Goal: Information Seeking & Learning: Learn about a topic

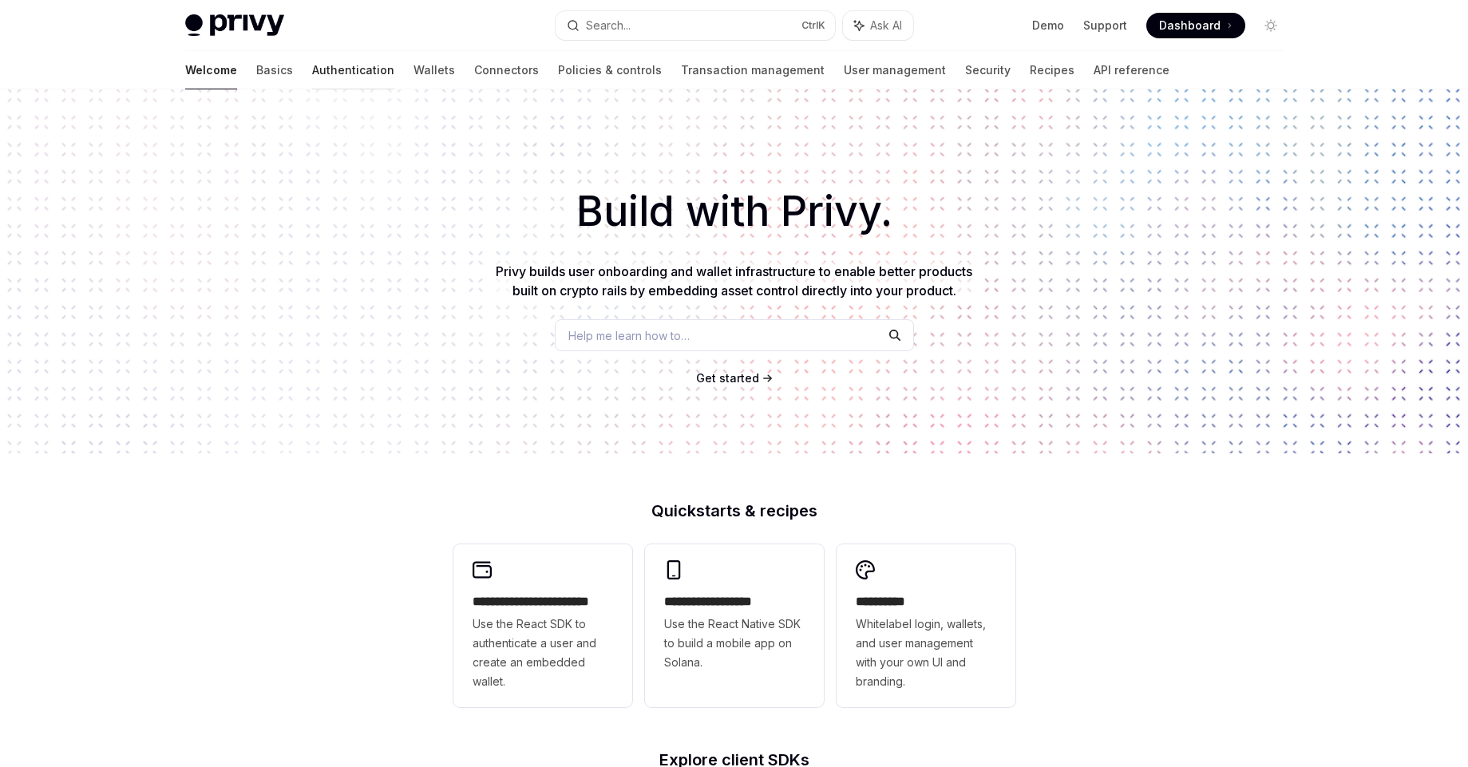
click at [312, 79] on link "Authentication" at bounding box center [353, 70] width 82 height 38
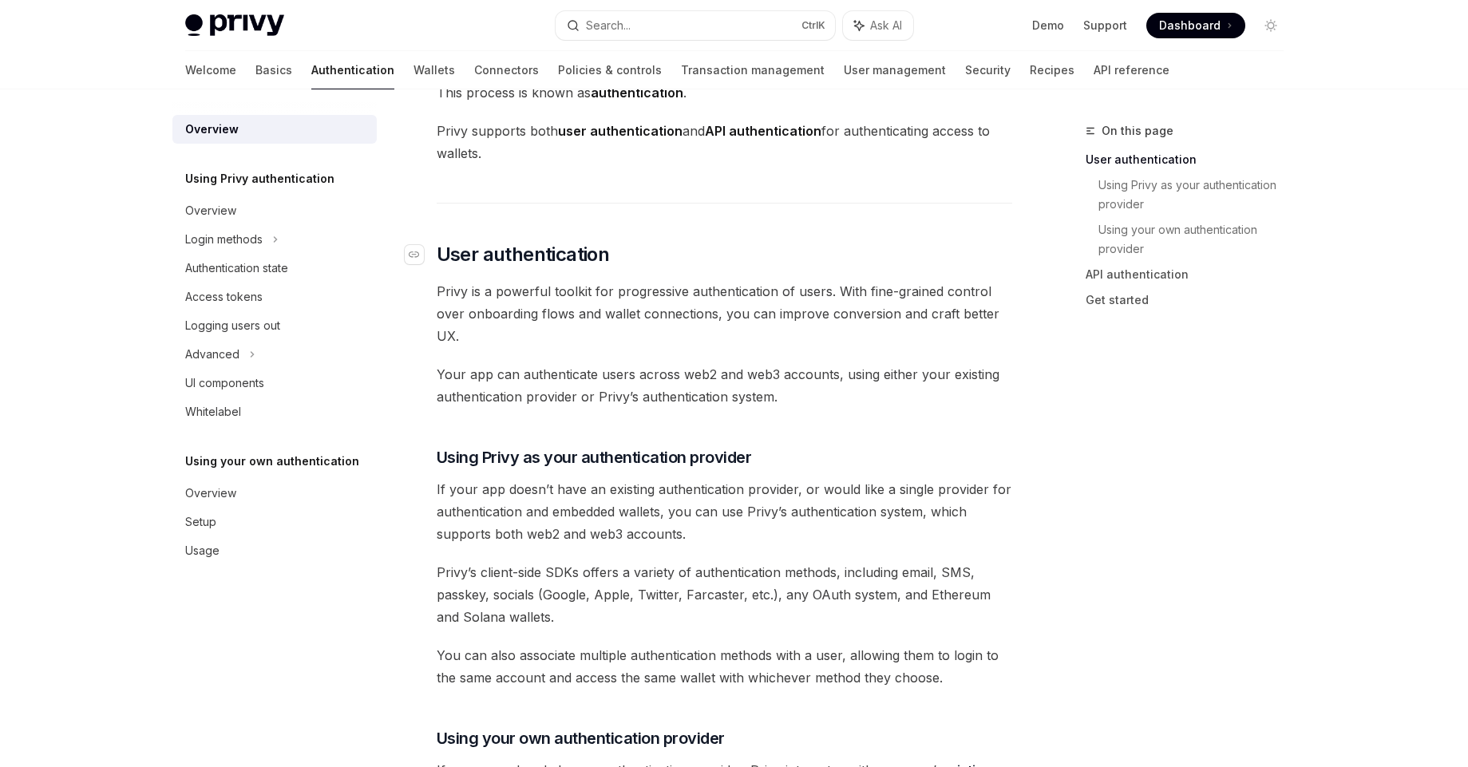
scroll to position [192, 0]
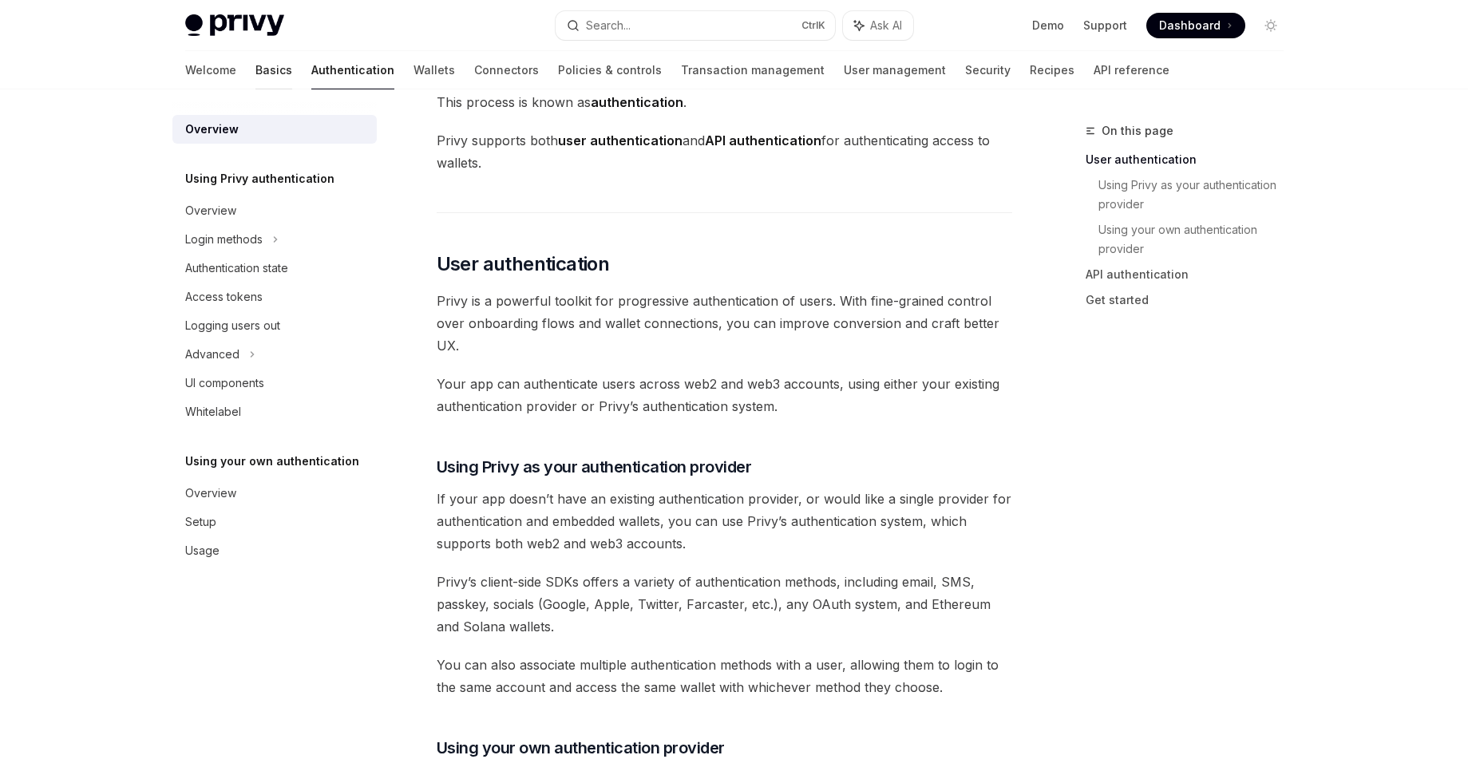
click at [255, 67] on link "Basics" at bounding box center [273, 70] width 37 height 38
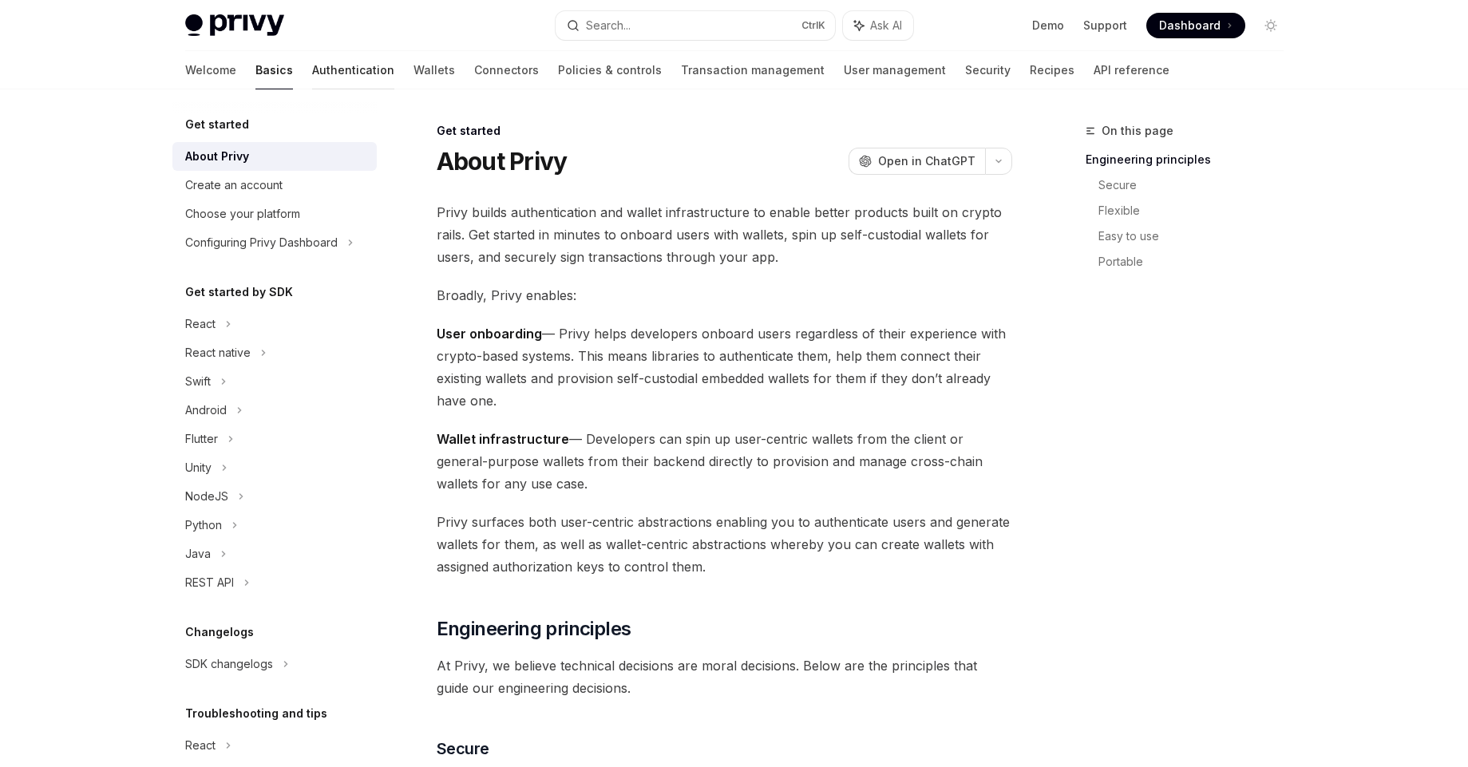
click at [312, 80] on link "Authentication" at bounding box center [353, 70] width 82 height 38
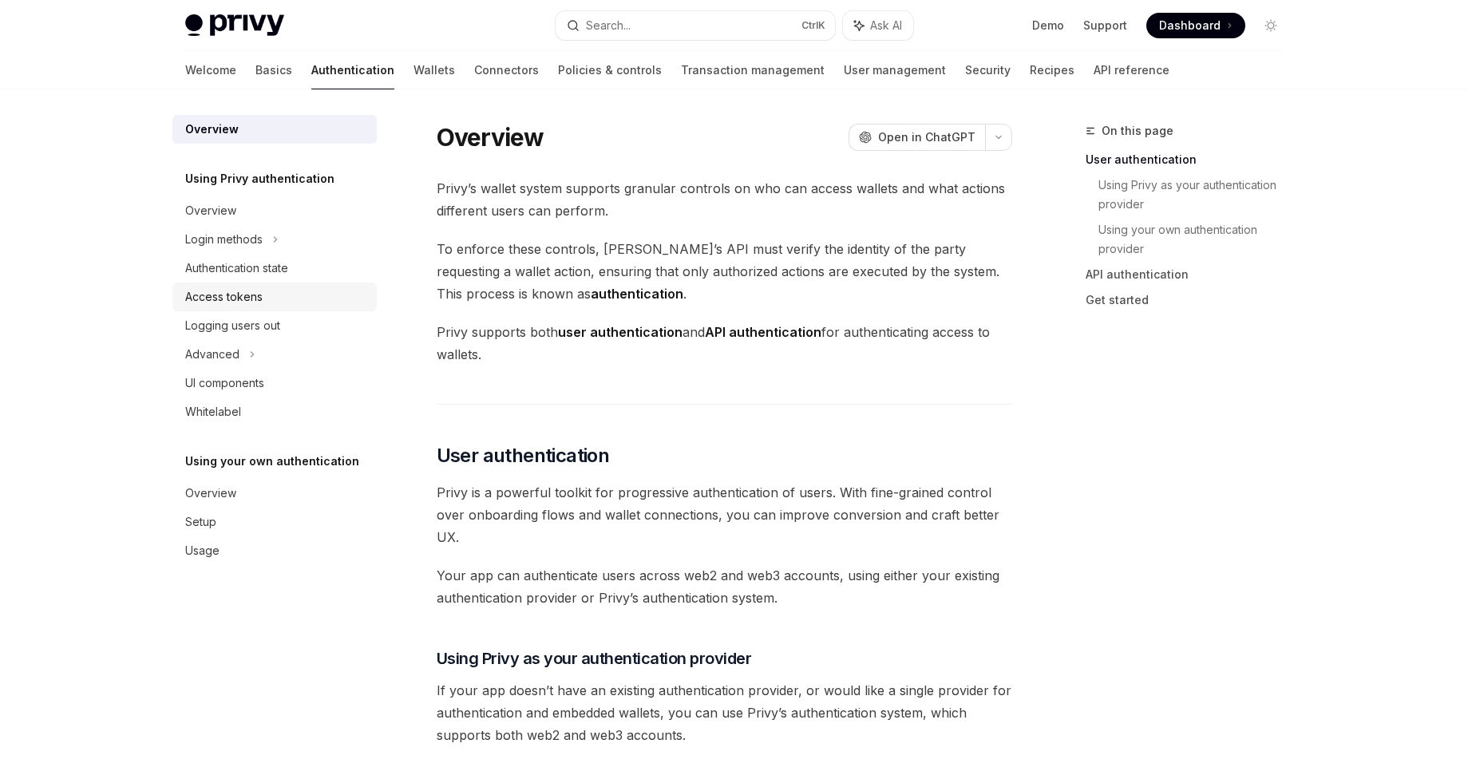
click at [242, 298] on div "Access tokens" at bounding box center [223, 296] width 77 height 19
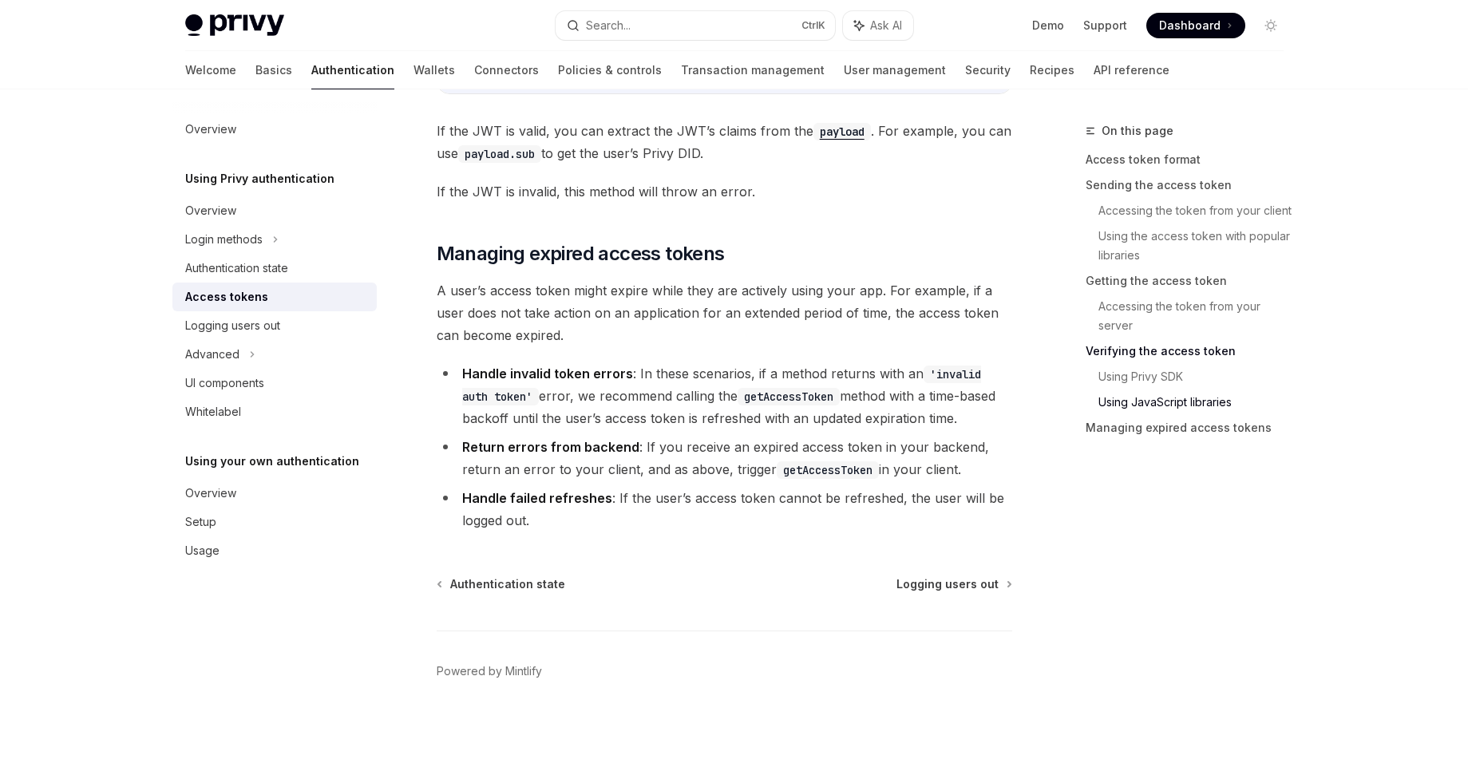
scroll to position [4096, 0]
click at [652, 381] on li "Handle invalid token errors : In these scenarios, if a method returns with an '…" at bounding box center [725, 394] width 576 height 67
click at [652, 380] on li "Handle invalid token errors : In these scenarios, if a method returns with an '…" at bounding box center [725, 394] width 576 height 67
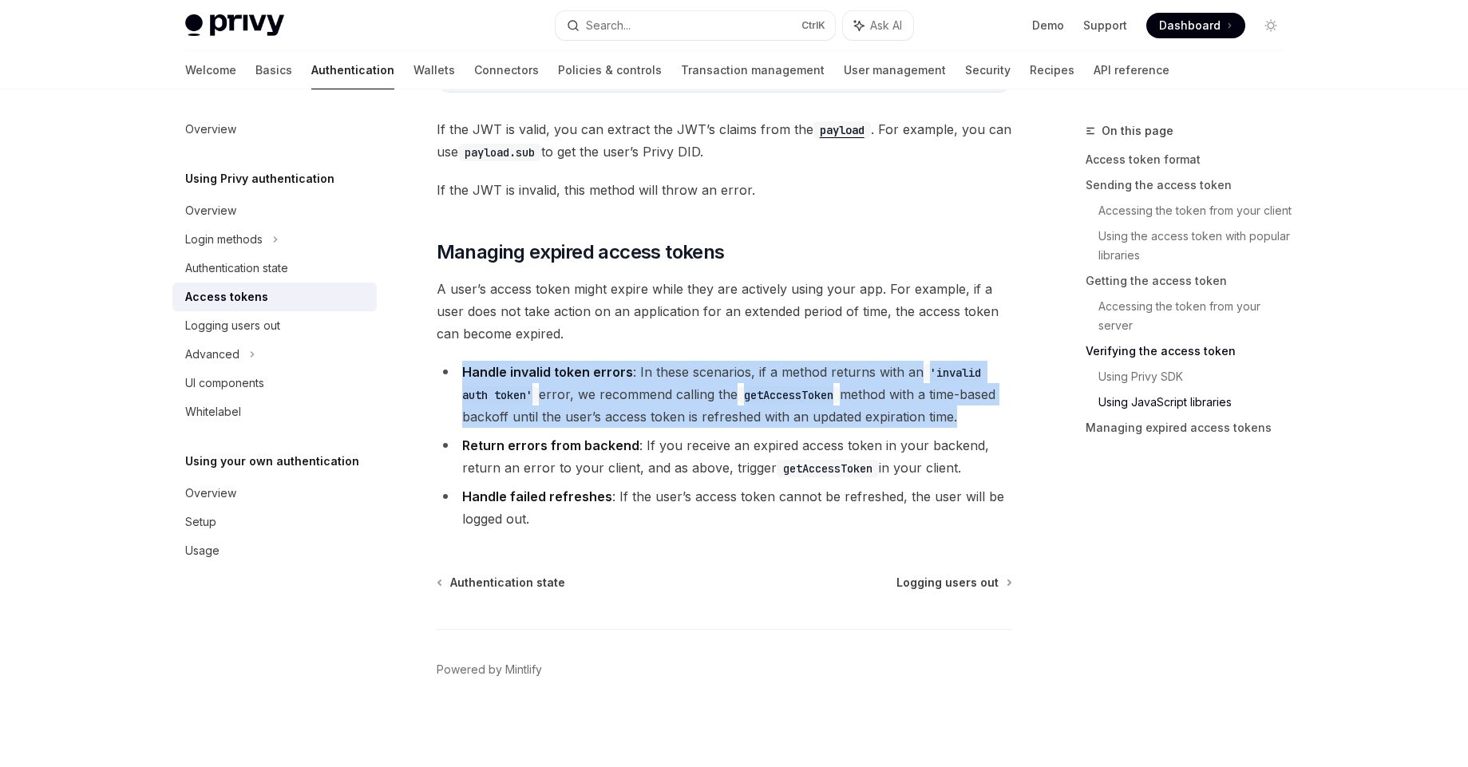
click at [652, 380] on li "Handle invalid token errors : In these scenarios, if a method returns with an '…" at bounding box center [725, 394] width 576 height 67
click at [643, 428] on ul "Handle invalid token errors : In these scenarios, if a method returns with an '…" at bounding box center [725, 445] width 576 height 169
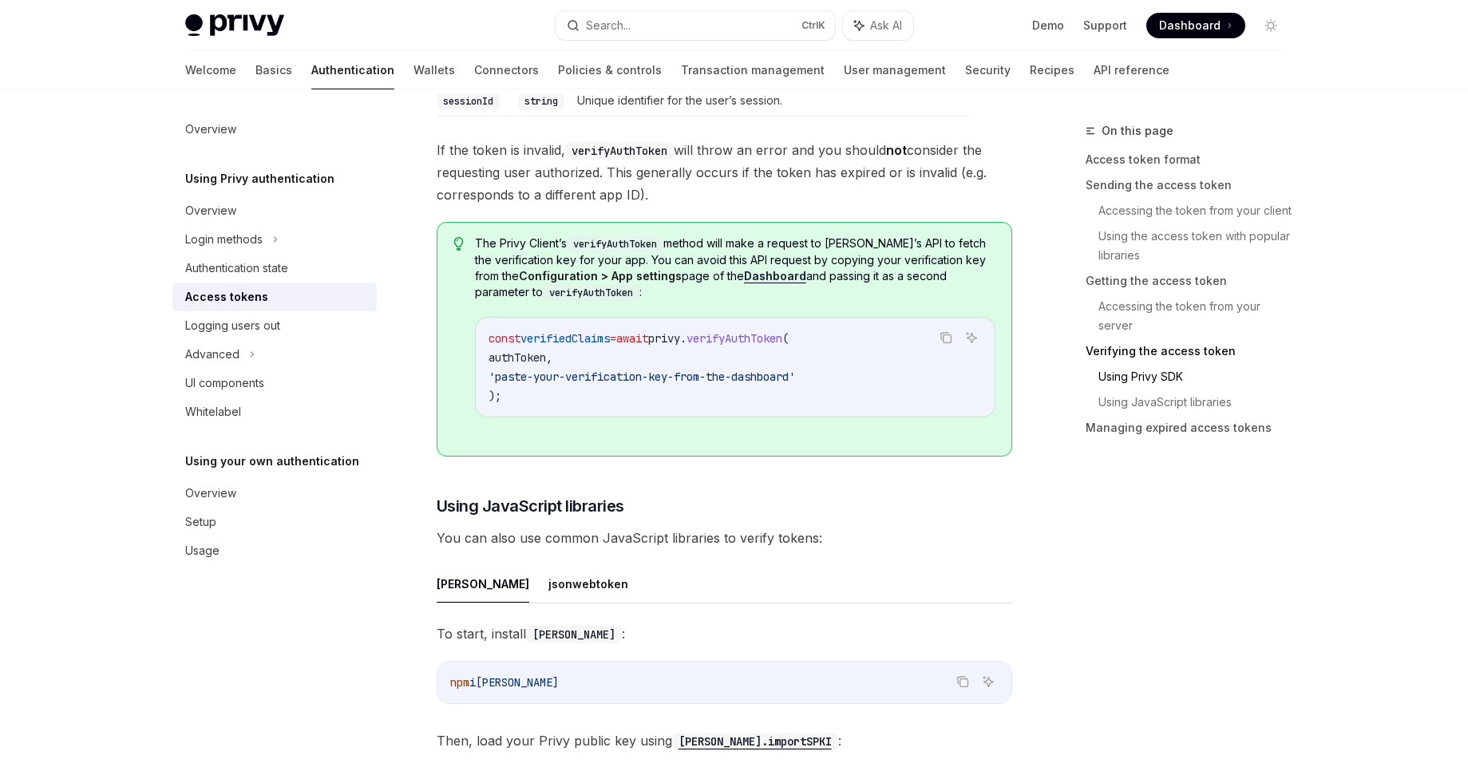
scroll to position [2851, 0]
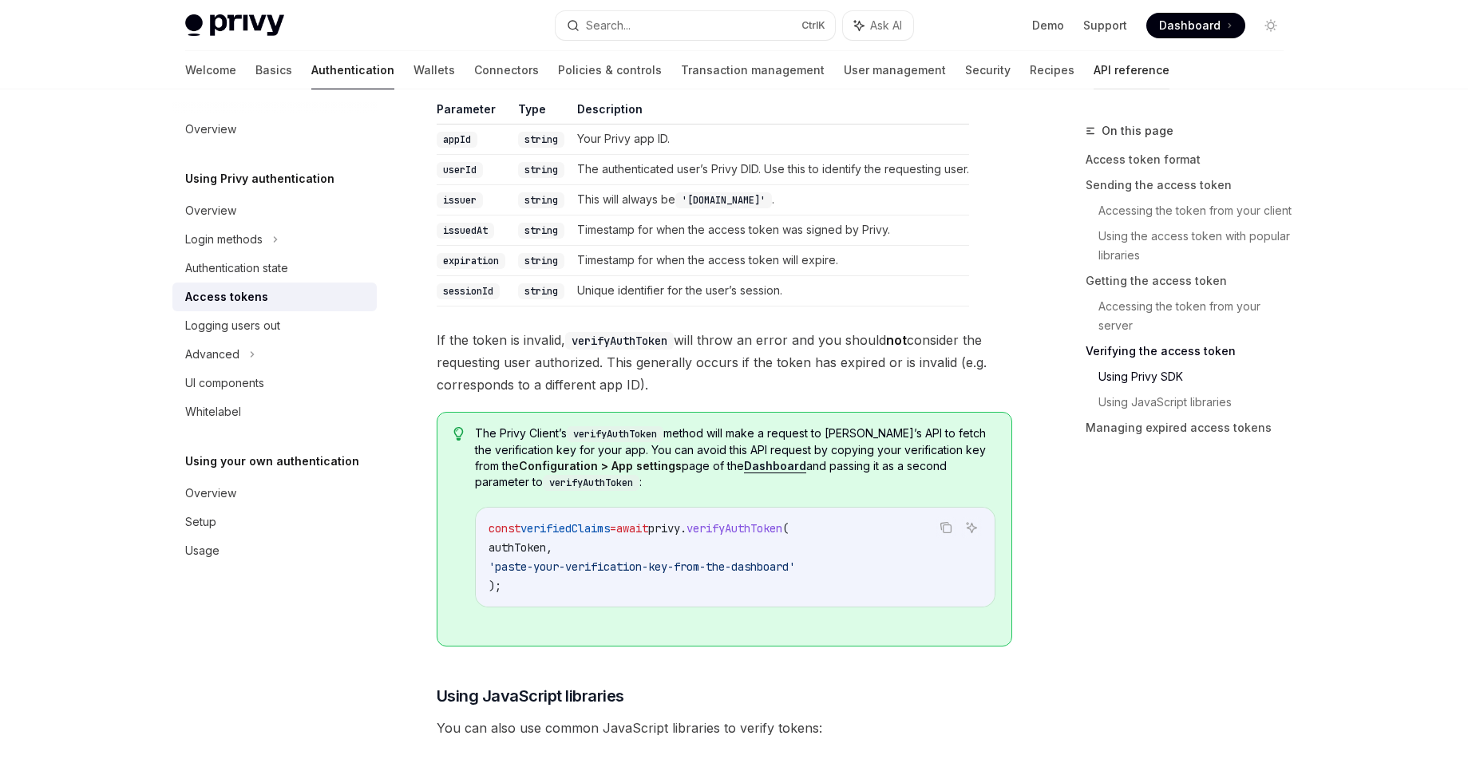
click at [1094, 78] on link "API reference" at bounding box center [1132, 70] width 76 height 38
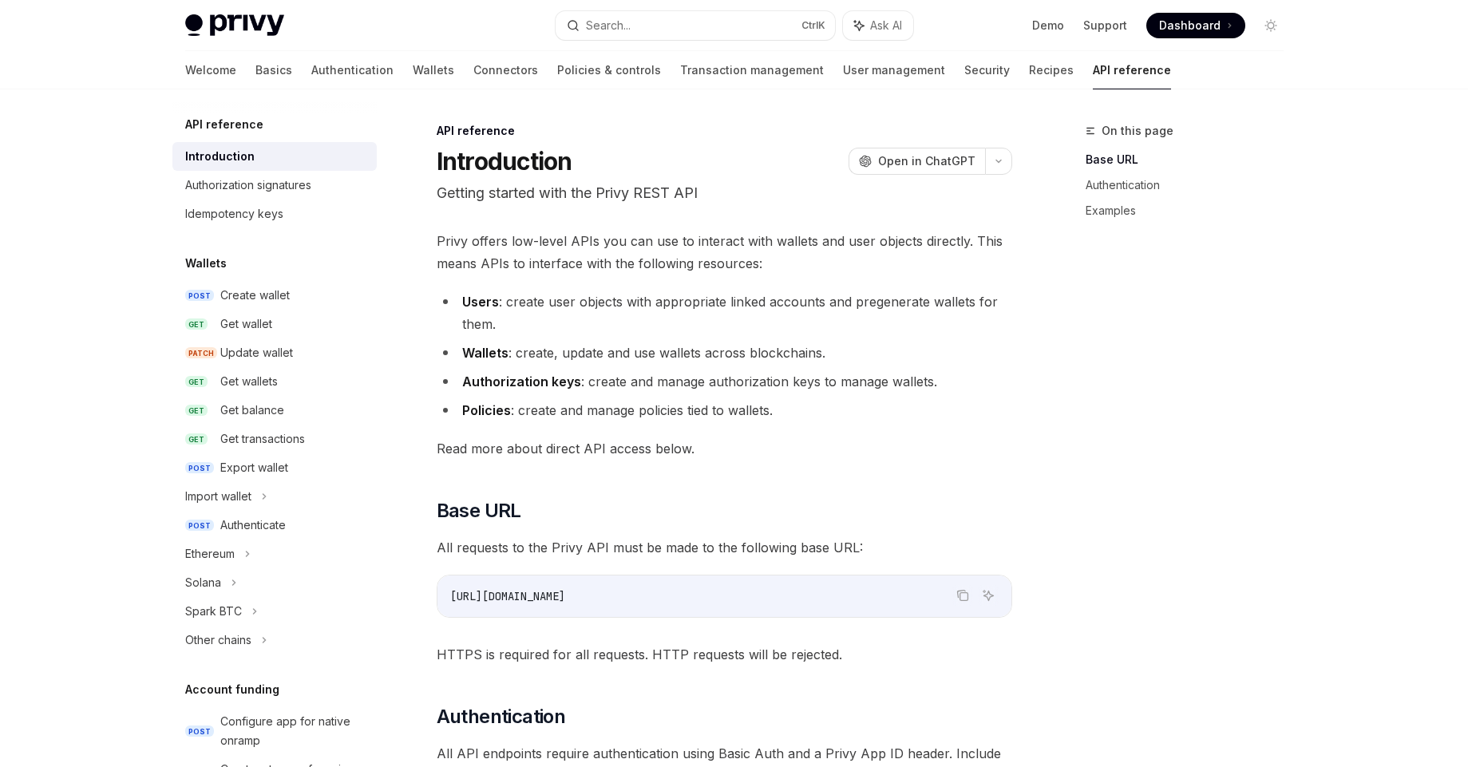
click at [1093, 75] on link "API reference" at bounding box center [1132, 70] width 78 height 38
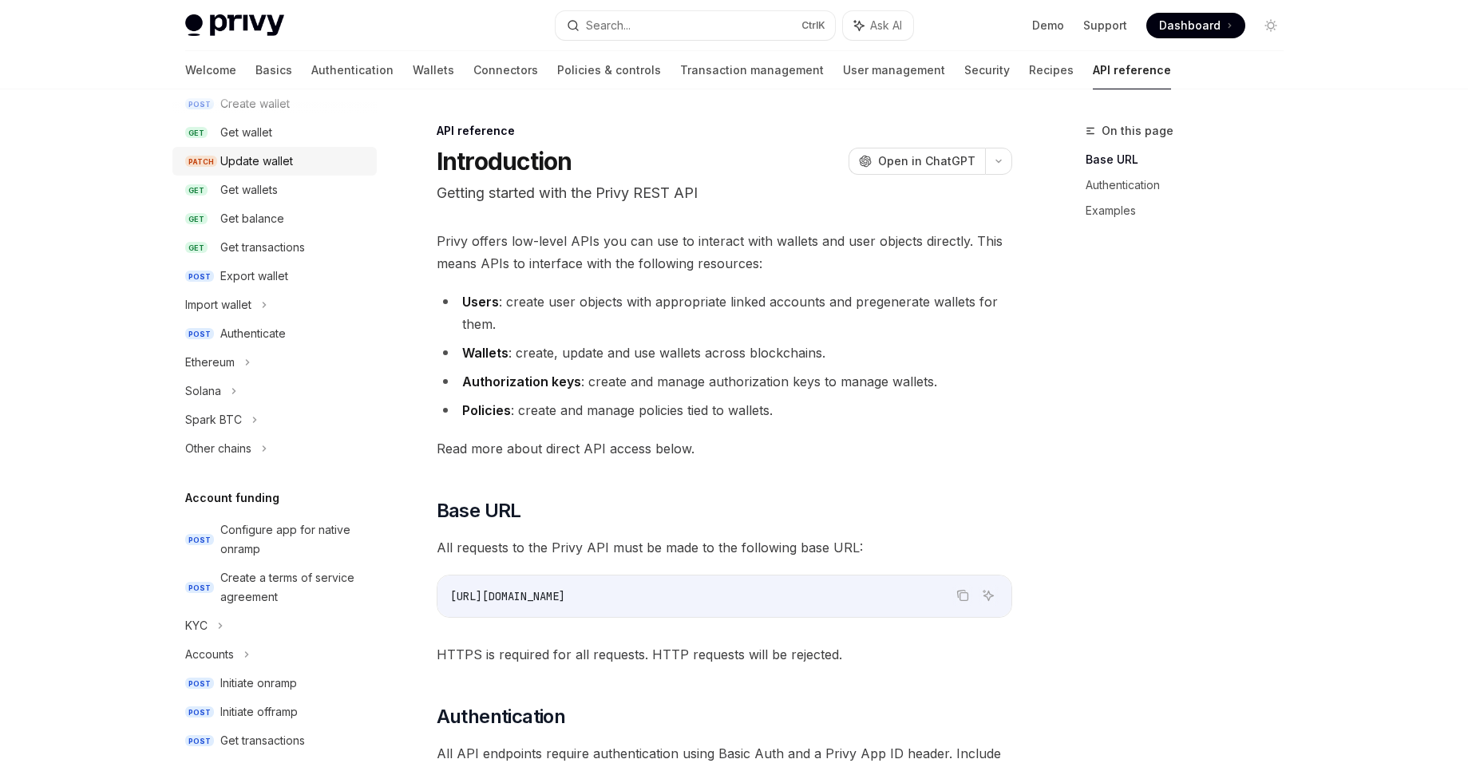
scroll to position [287, 0]
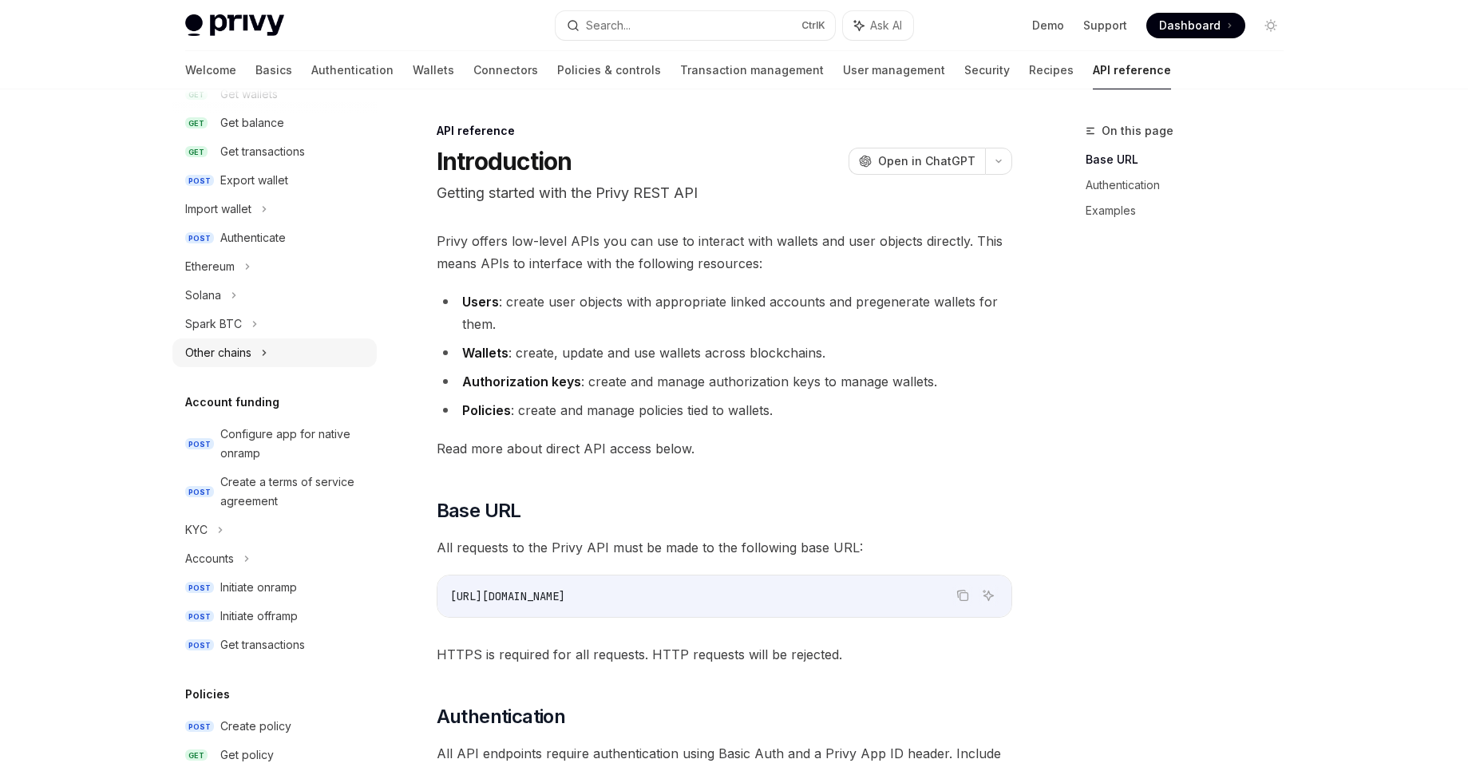
click at [294, 355] on div "Other chains" at bounding box center [274, 352] width 204 height 29
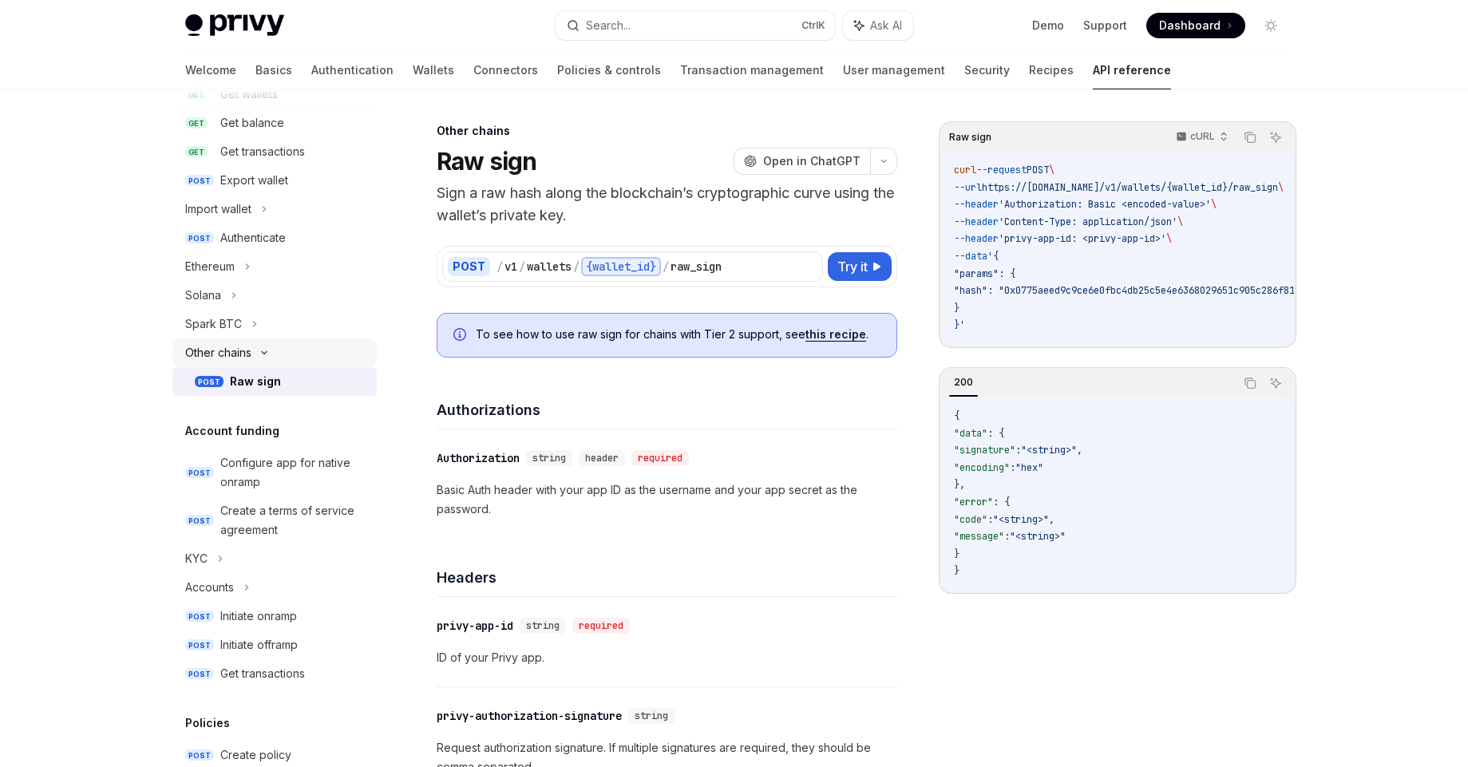
click at [294, 355] on div "Other chains" at bounding box center [274, 352] width 204 height 29
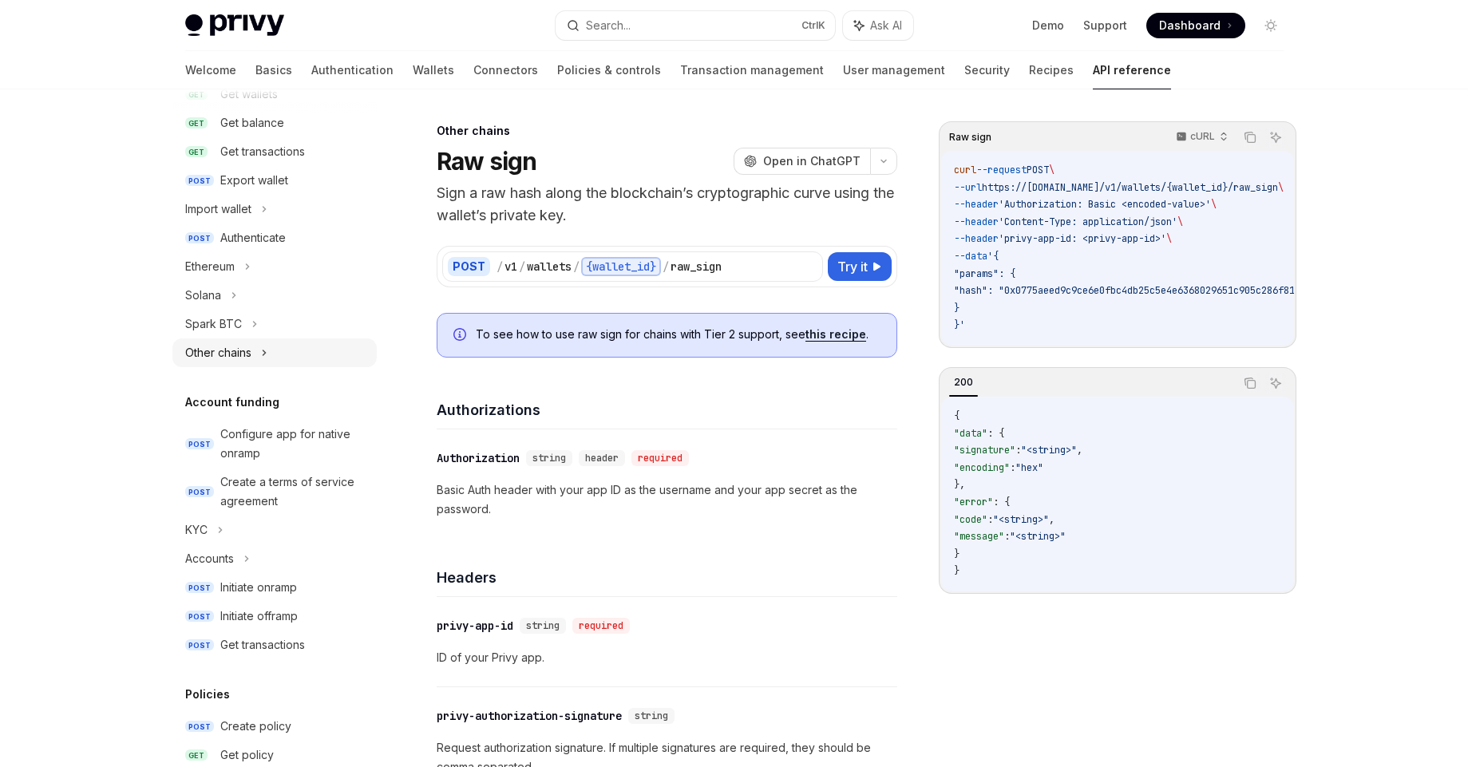
click at [294, 355] on div "Other chains" at bounding box center [274, 352] width 204 height 29
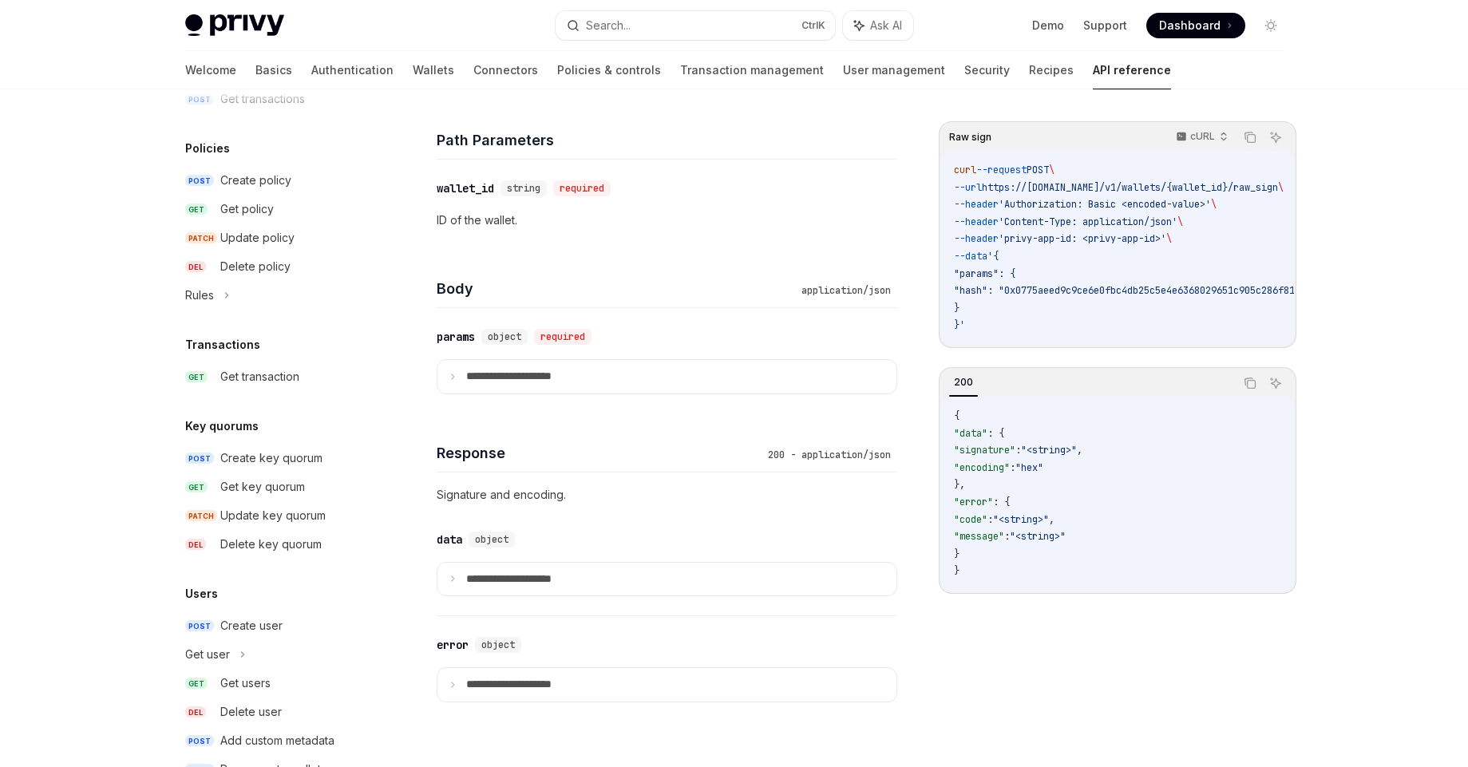
scroll to position [911, 0]
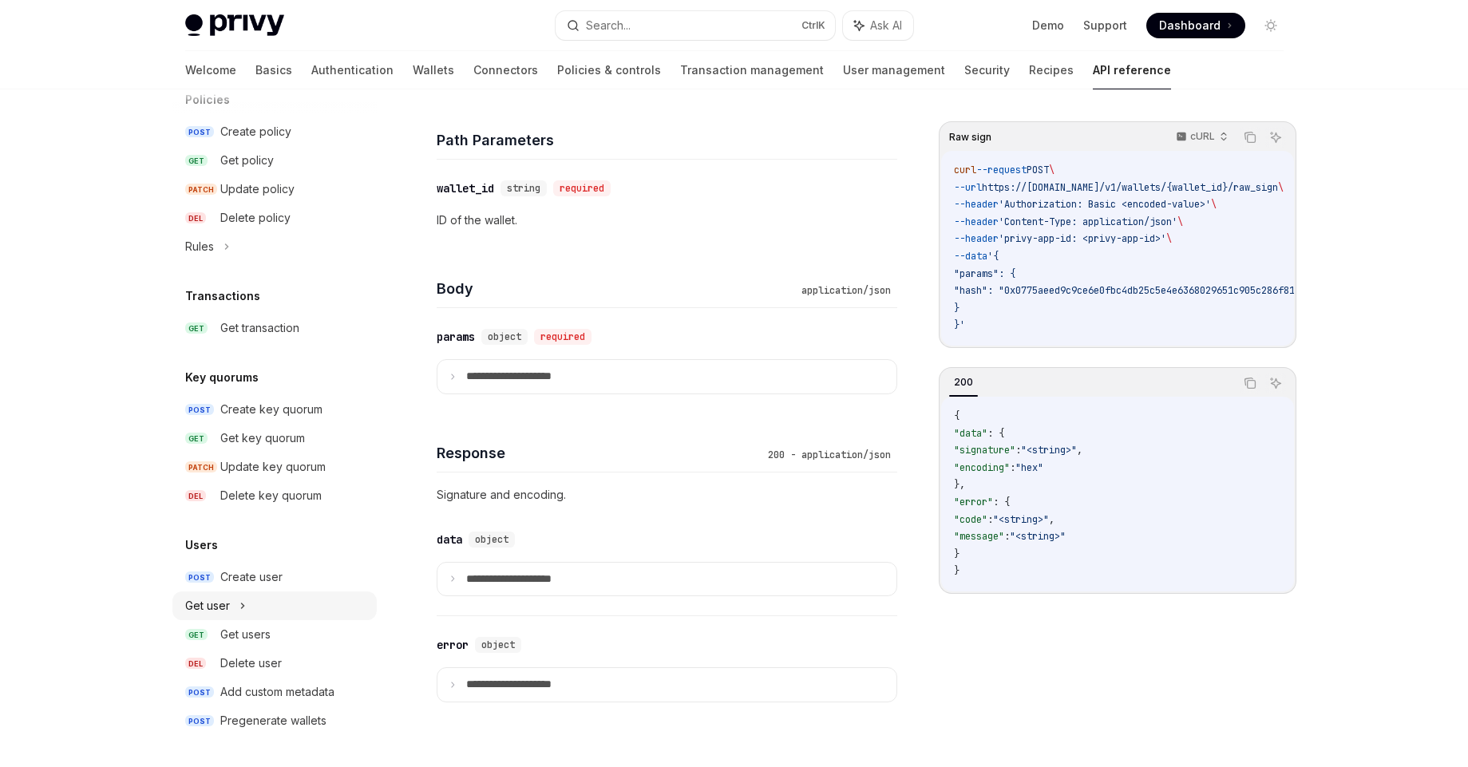
click at [280, 608] on div "Get user" at bounding box center [274, 606] width 204 height 29
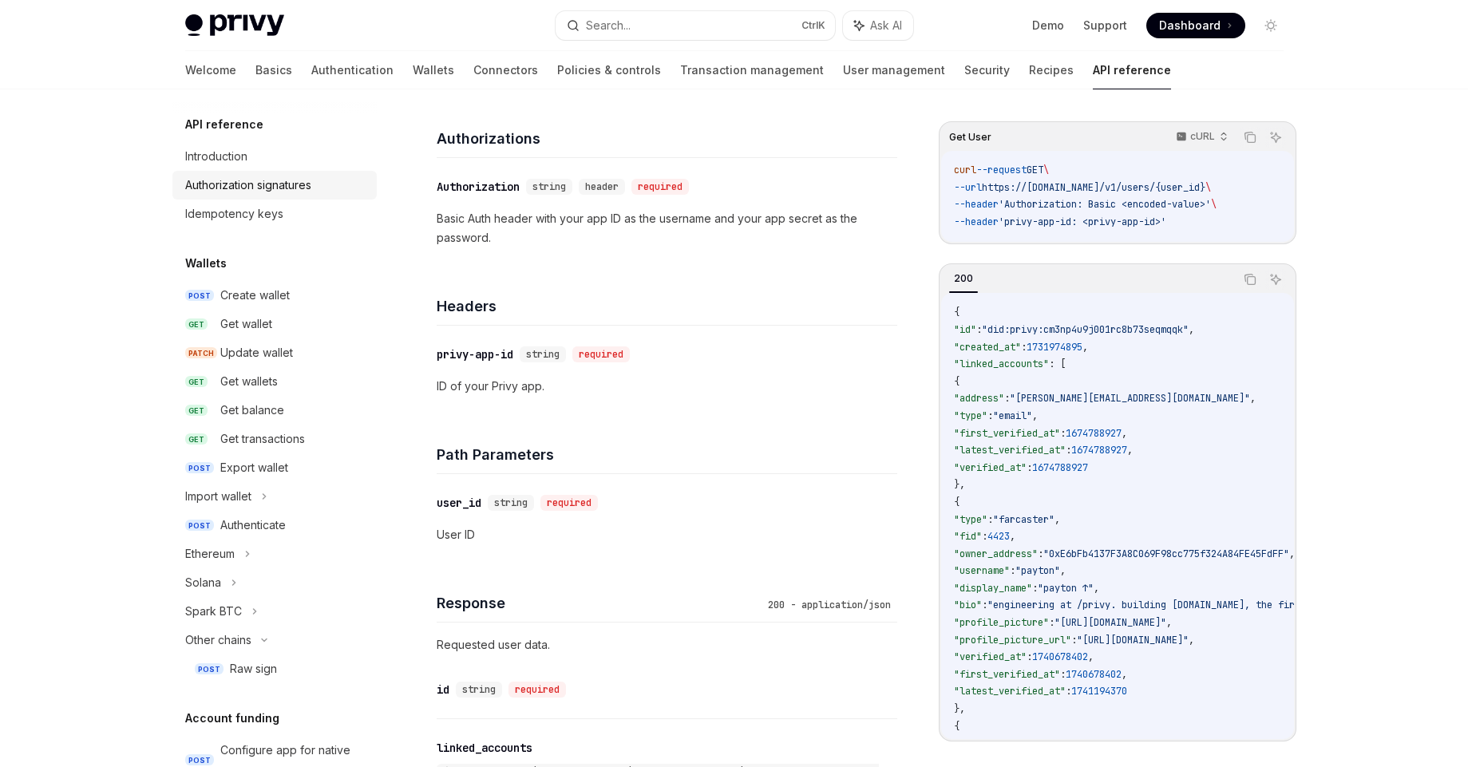
click at [262, 196] on link "Authorization signatures" at bounding box center [274, 185] width 204 height 29
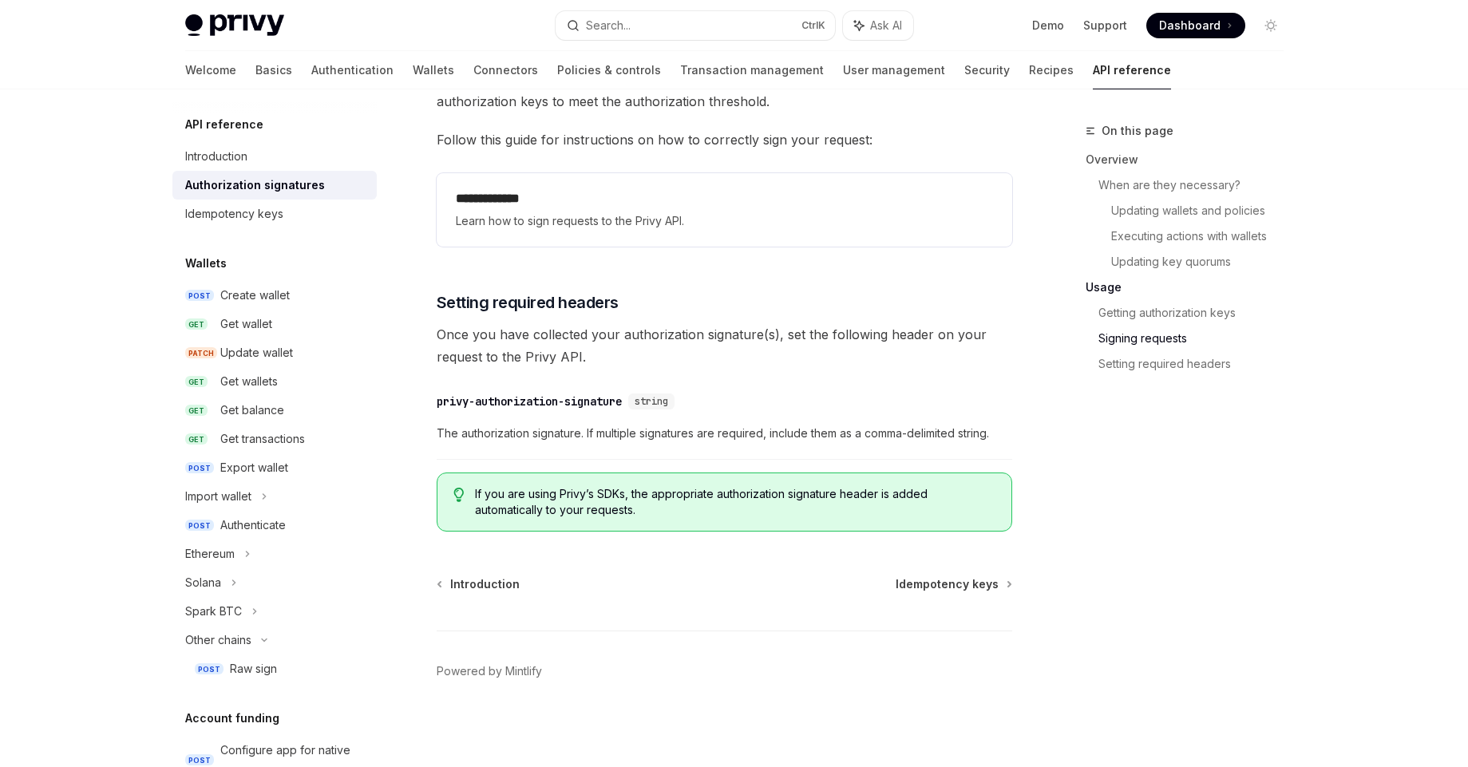
scroll to position [2576, 0]
click at [287, 495] on div "Import wallet" at bounding box center [274, 496] width 204 height 29
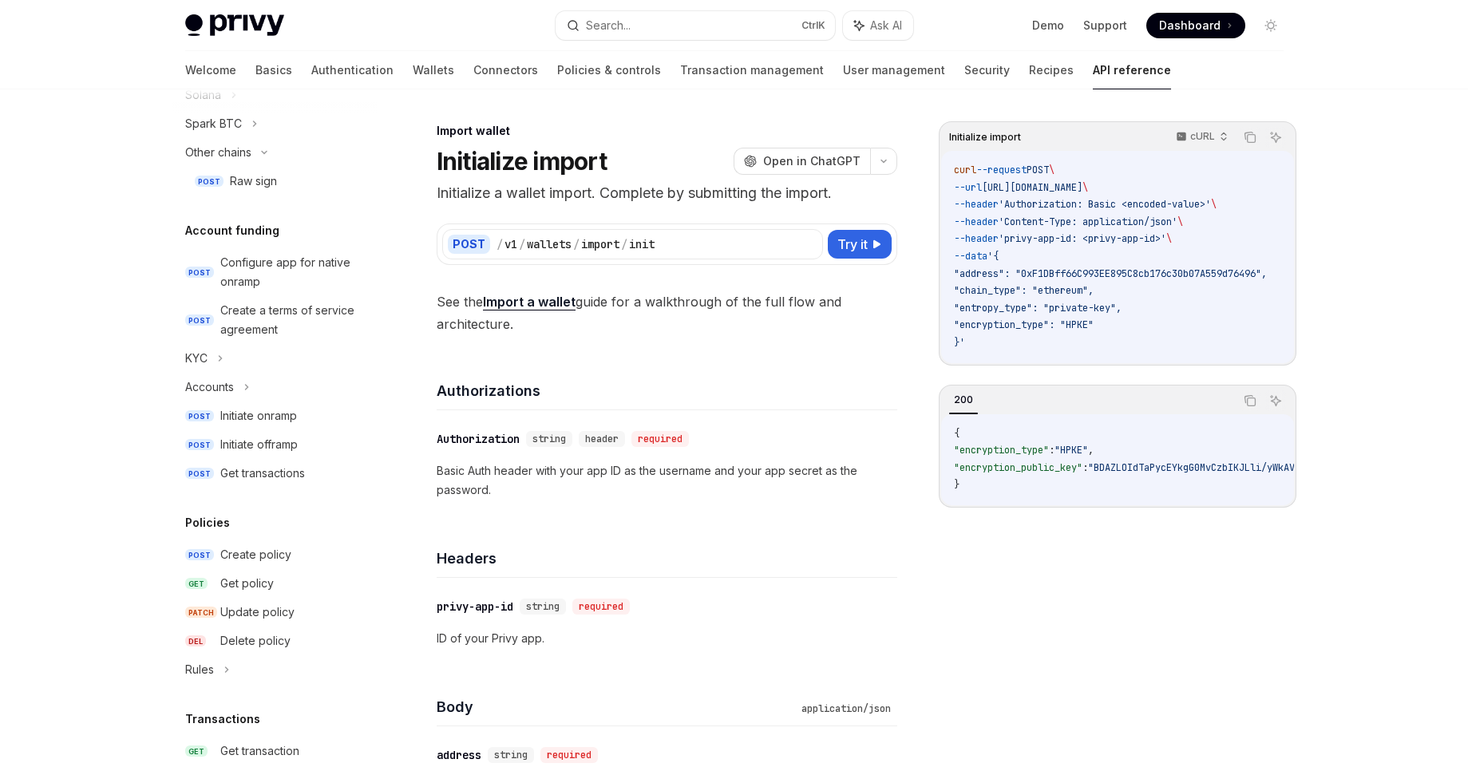
scroll to position [575, 0]
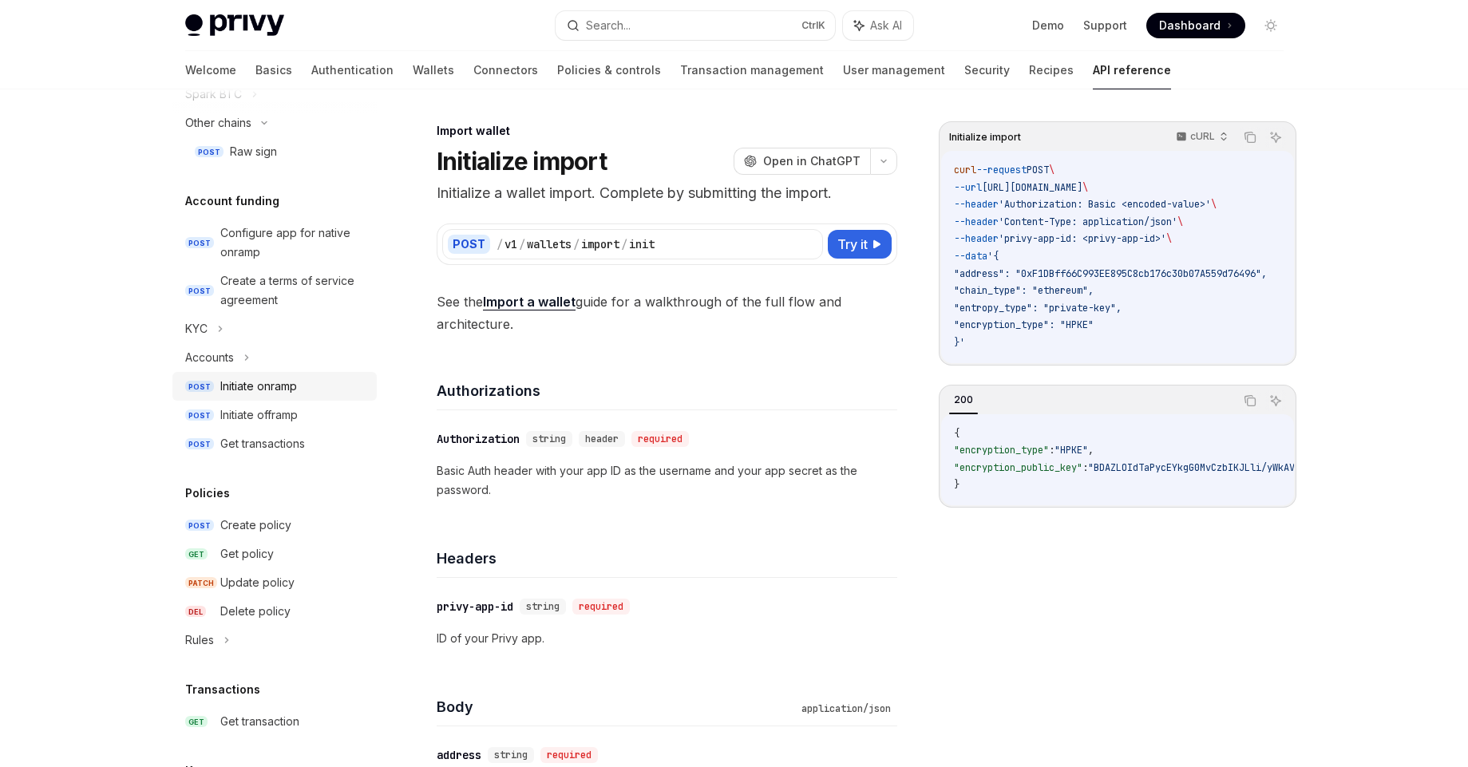
click at [307, 385] on div "Initiate onramp" at bounding box center [293, 386] width 147 height 19
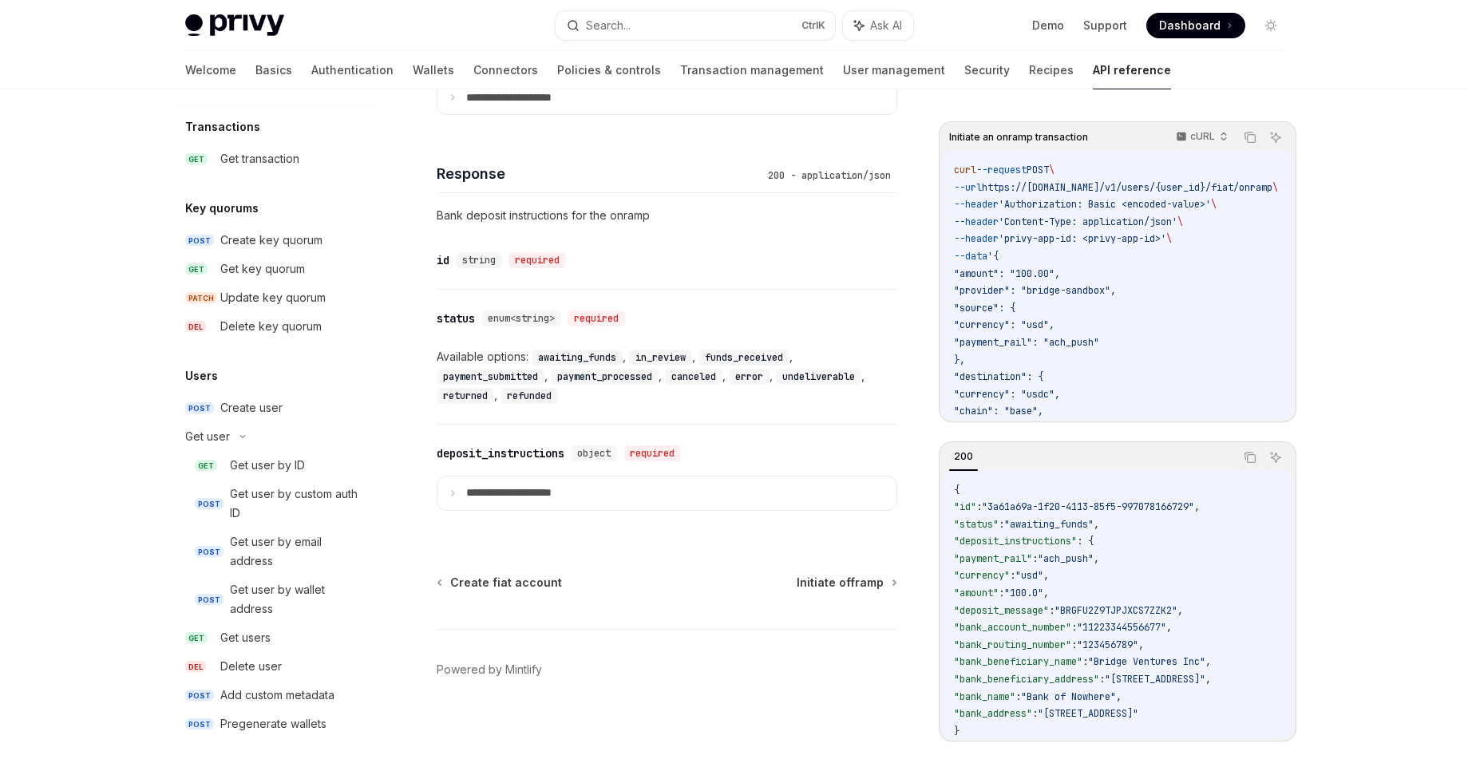
scroll to position [1141, 0]
drag, startPoint x: 104, startPoint y: 612, endPoint x: 64, endPoint y: 163, distance: 451.2
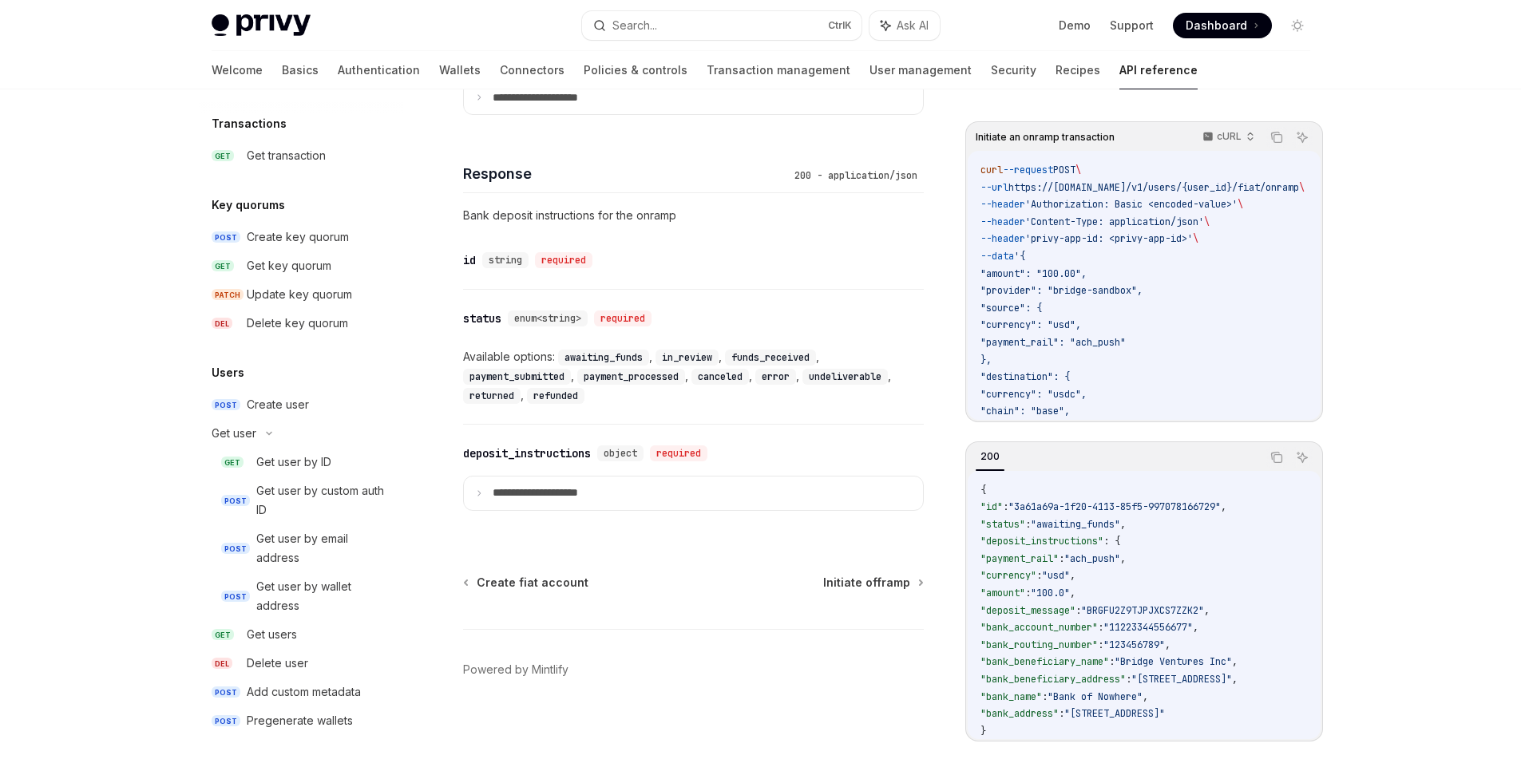
type textarea "*"
